Goal: Task Accomplishment & Management: Manage account settings

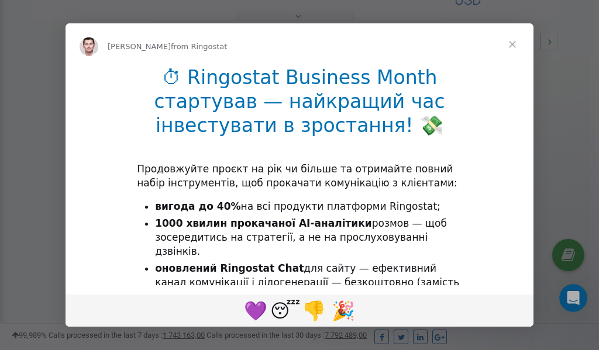
click at [514, 46] on span "Close" at bounding box center [512, 44] width 42 height 42
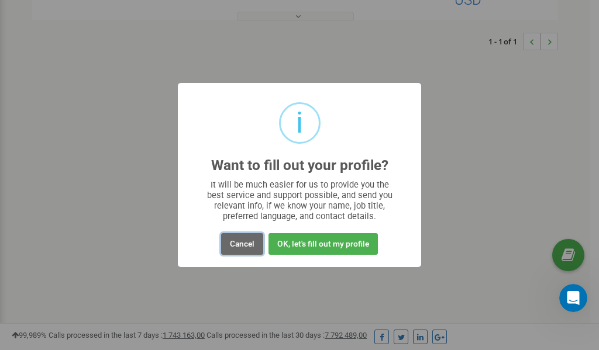
click at [239, 244] on button "Cancel" at bounding box center [242, 244] width 42 height 22
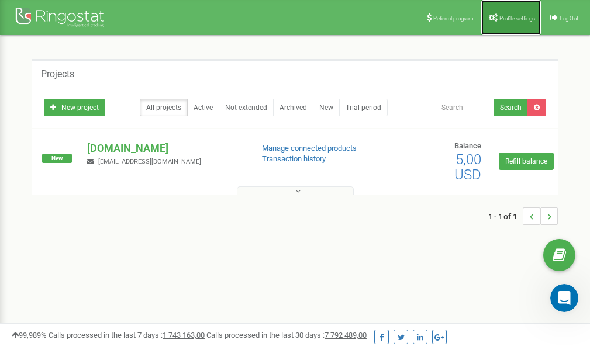
click at [502, 20] on span "Profile settings" at bounding box center [517, 18] width 36 height 6
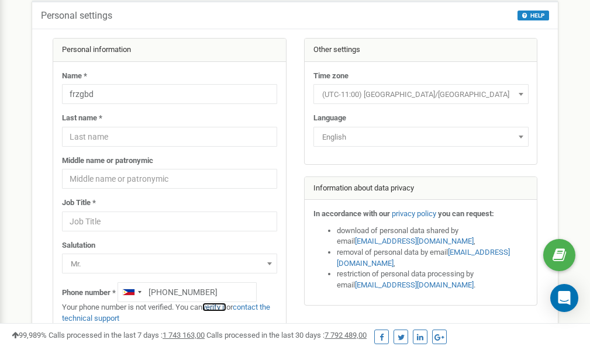
click at [219, 307] on link "verify it" at bounding box center [214, 307] width 24 height 9
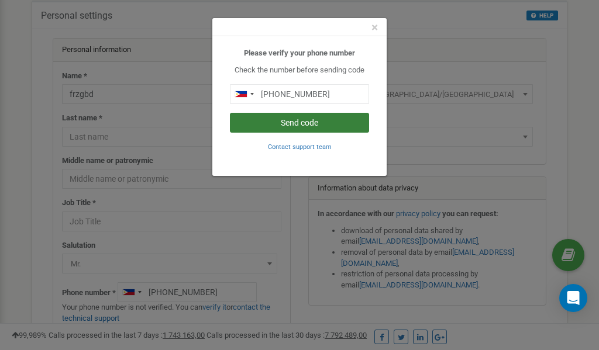
click at [311, 122] on button "Send code" at bounding box center [299, 123] width 139 height 20
